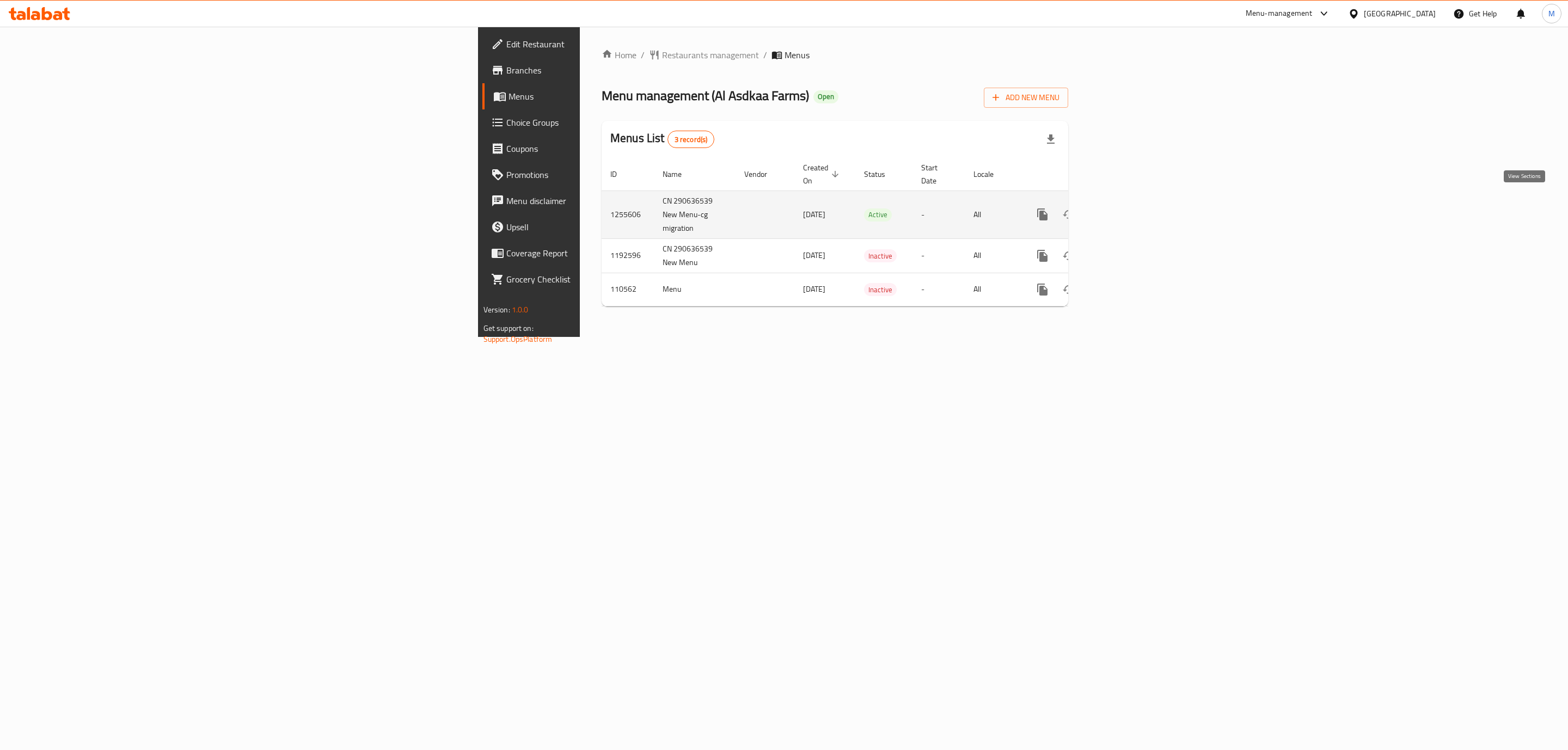
click at [1127, 208] on icon "enhanced table" at bounding box center [1121, 214] width 13 height 13
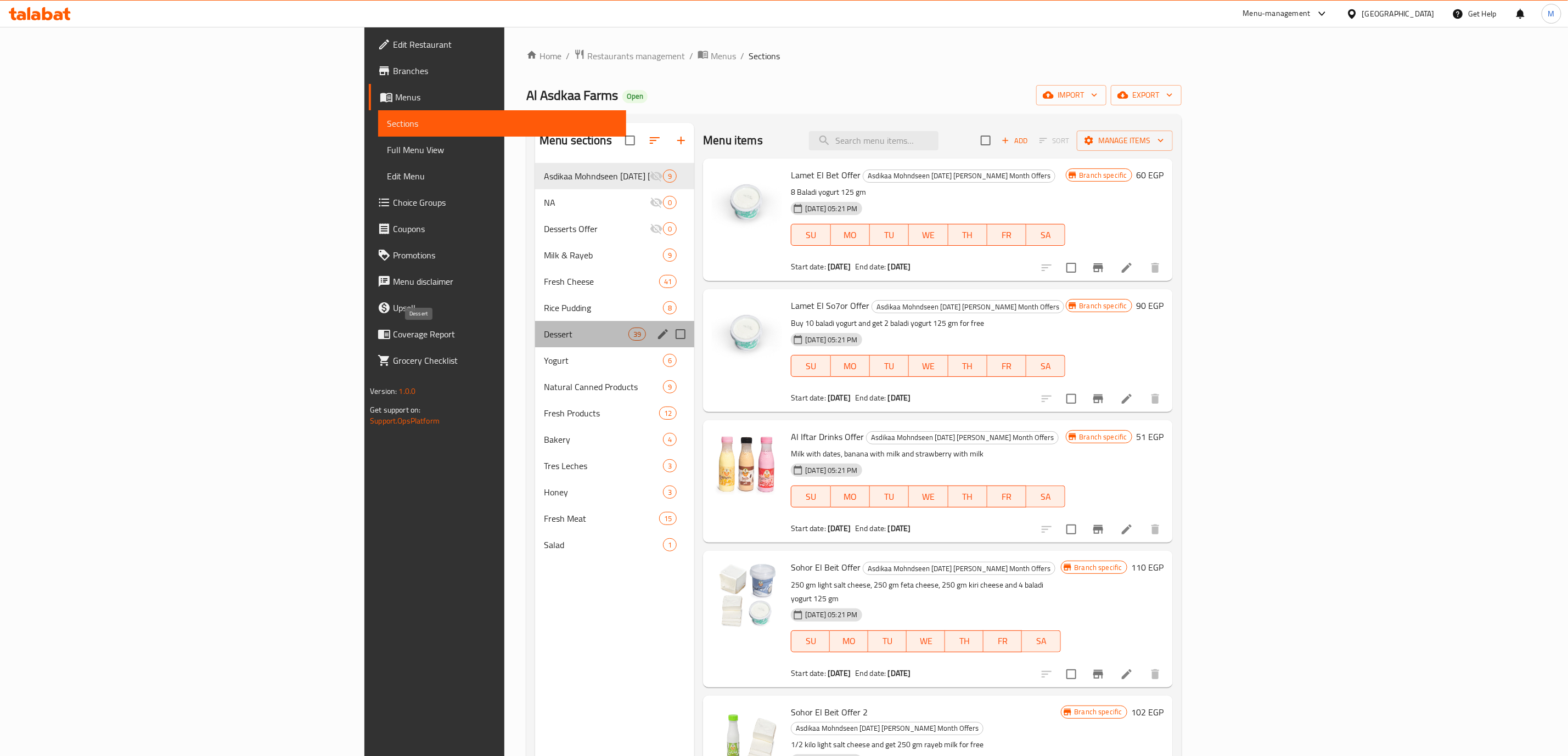
click at [544, 337] on span "Dessert" at bounding box center [586, 334] width 85 height 13
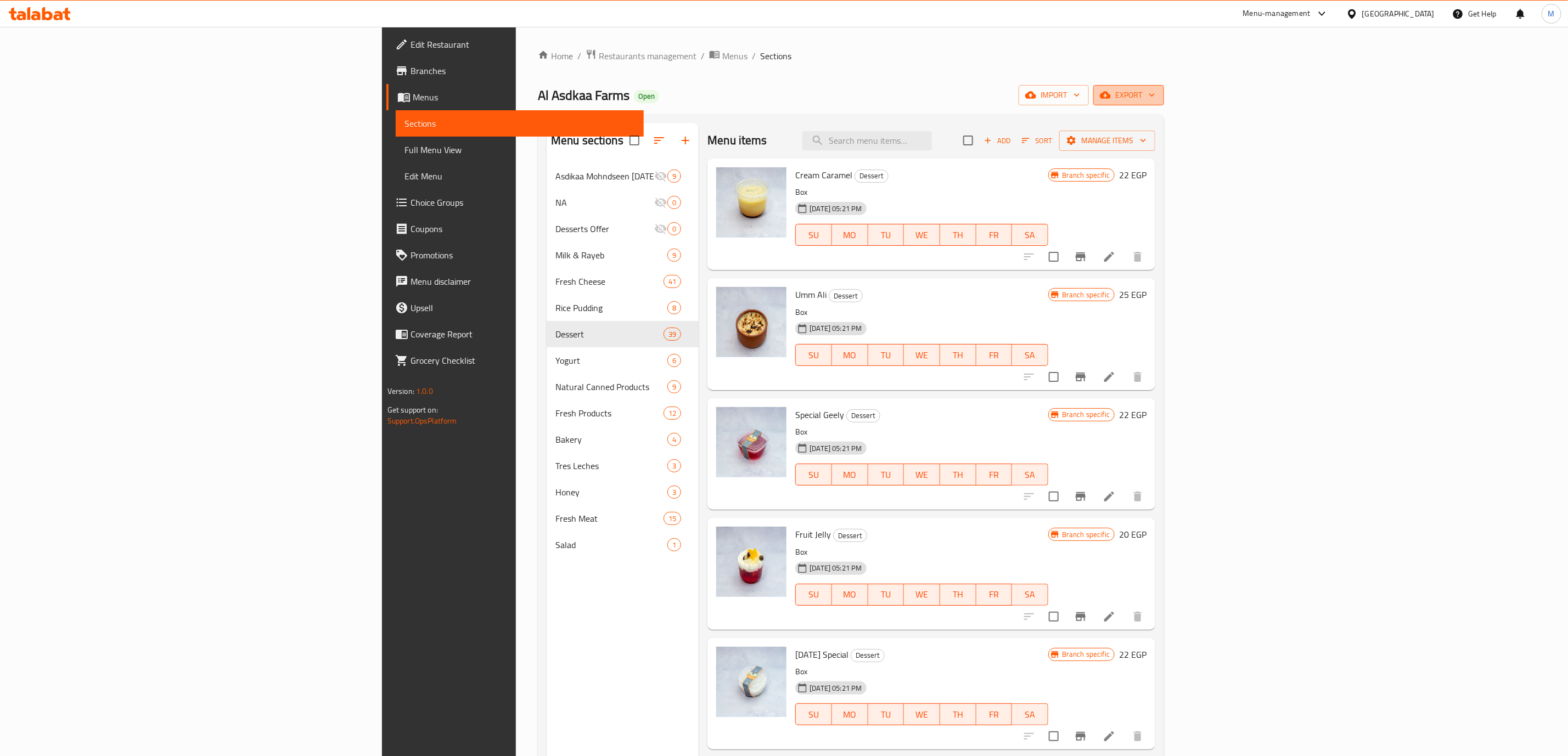
click at [1155, 100] on span "export" at bounding box center [1129, 95] width 53 height 13
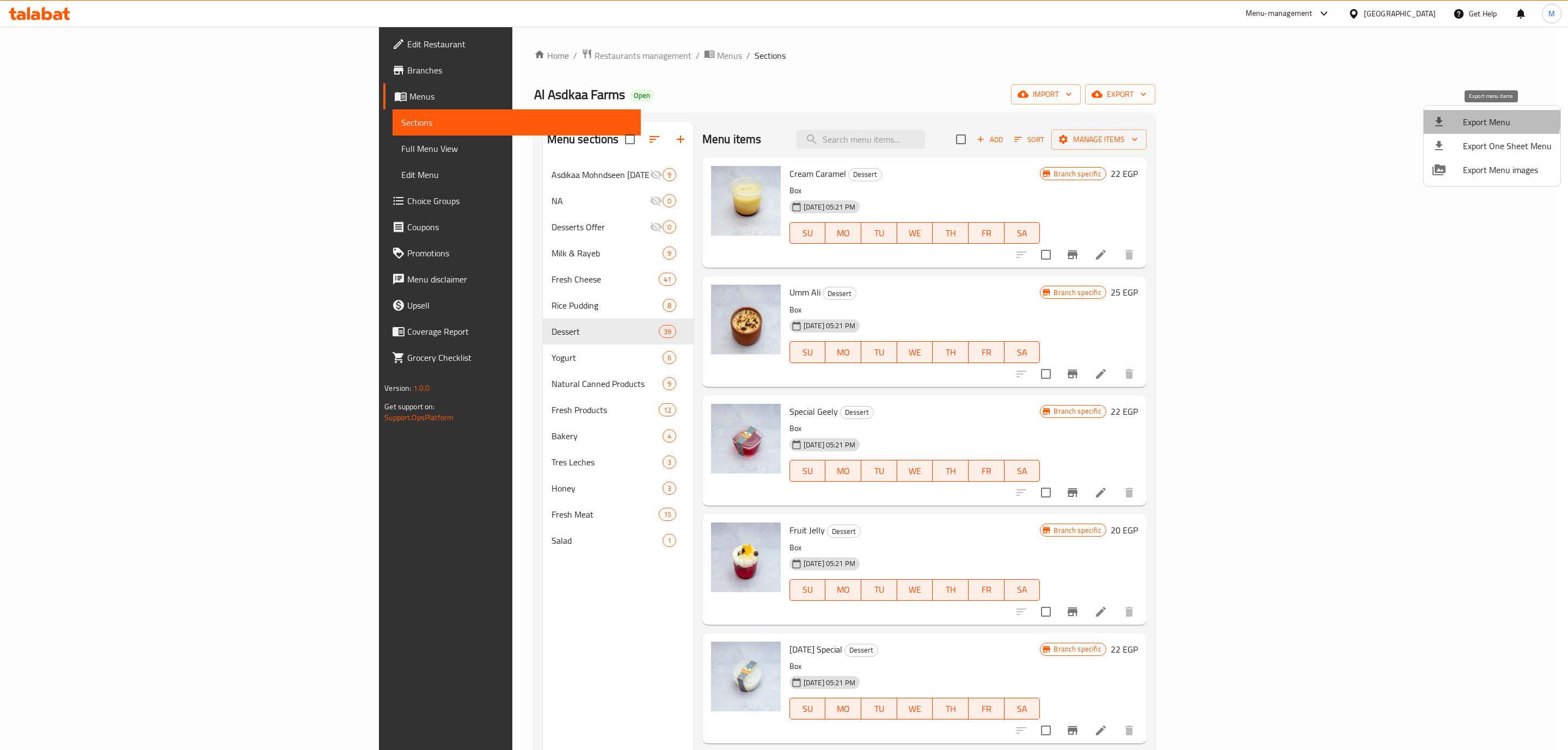
click at [1490, 118] on span "Export Menu" at bounding box center [1507, 122] width 88 height 13
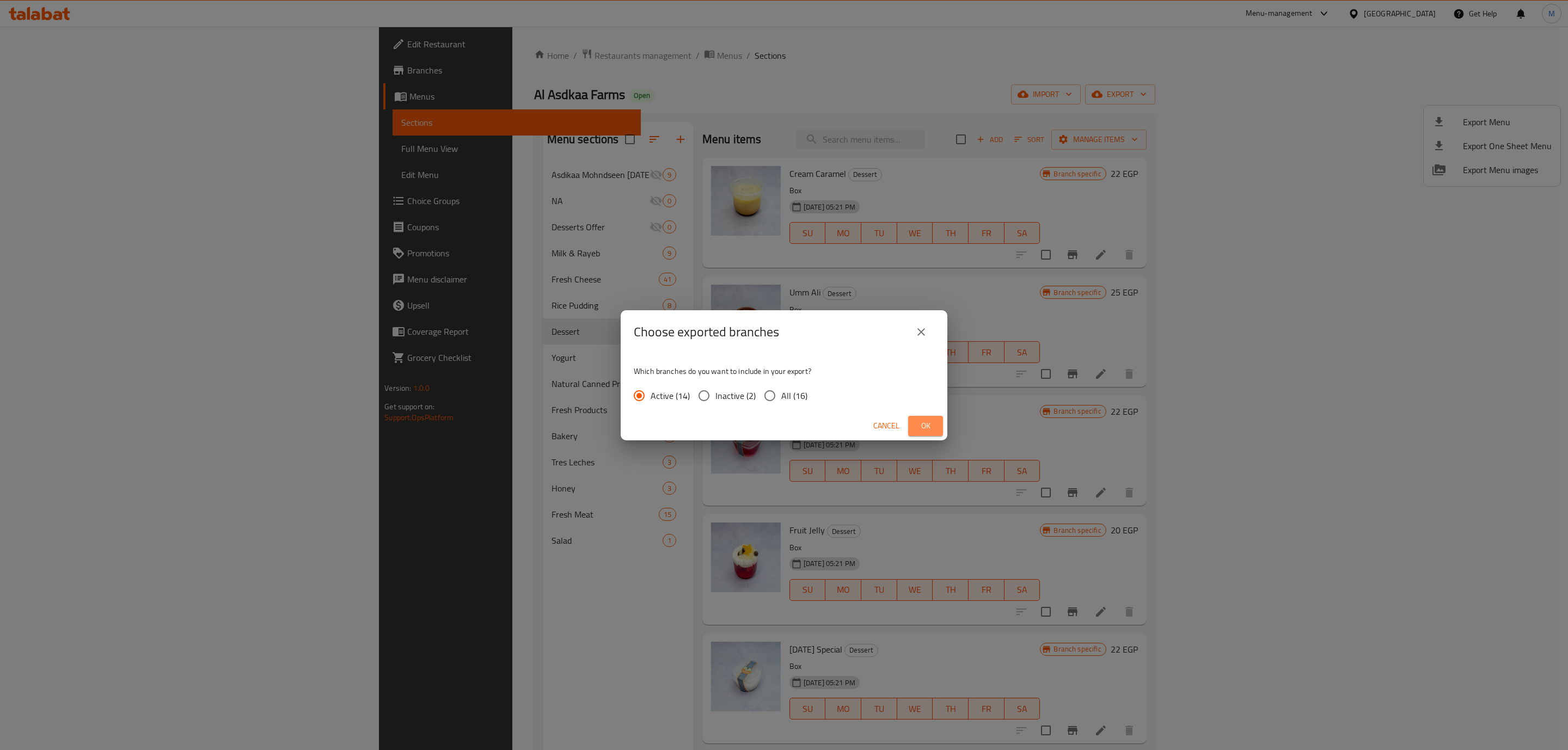
click at [931, 430] on span "Ok" at bounding box center [925, 426] width 18 height 13
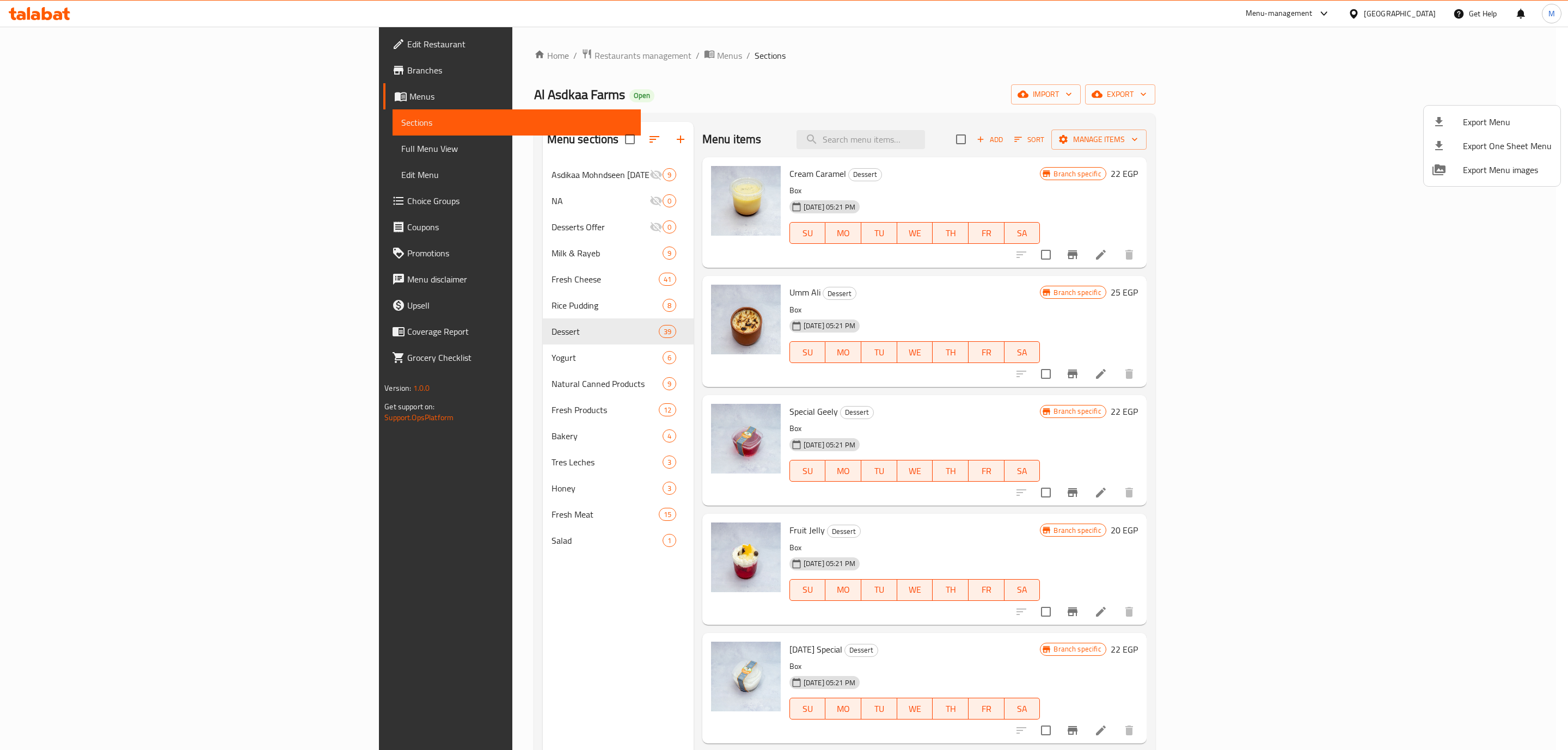
click at [721, 174] on div at bounding box center [784, 375] width 1568 height 750
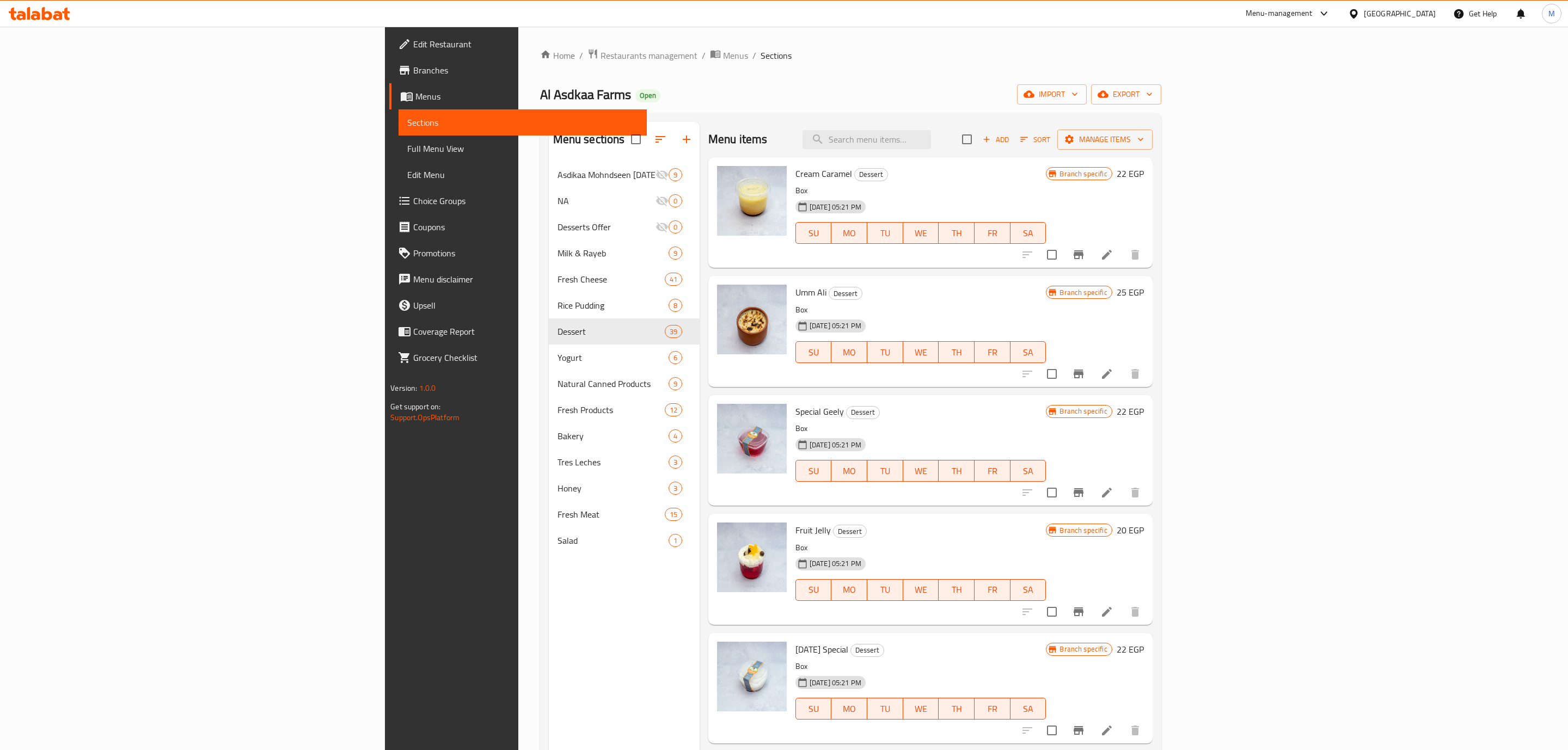
click at [795, 174] on span "Cream Caramel" at bounding box center [823, 174] width 57 height 16
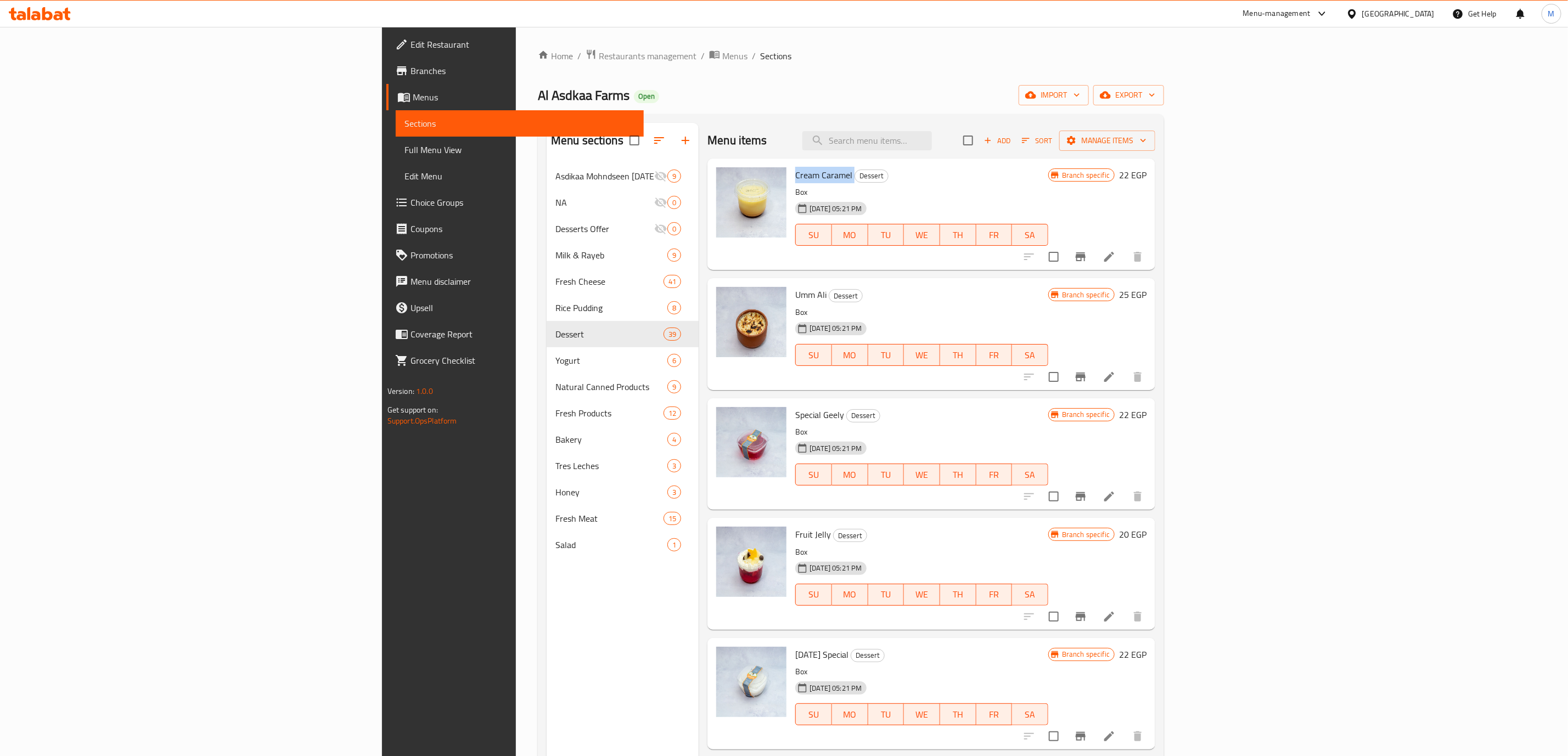
click at [796, 175] on span "Cream Caramel" at bounding box center [824, 175] width 57 height 16
copy h6 "Cream Caramel"
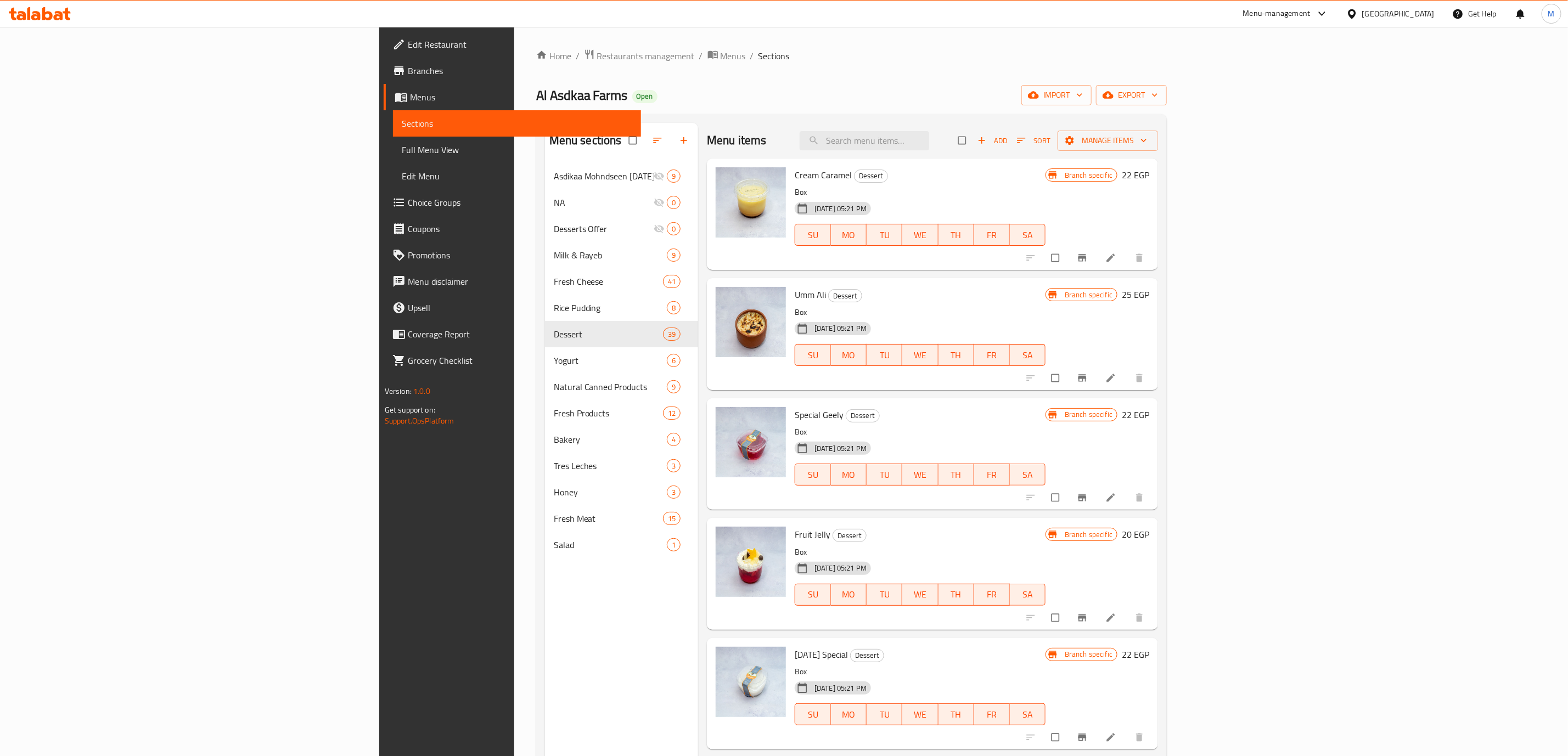
click at [1310, 9] on div "Menu-management" at bounding box center [1276, 14] width 68 height 13
click at [1270, 73] on div "Agent Campaigns Center" at bounding box center [1269, 74] width 83 height 12
